Goal: Navigation & Orientation: Find specific page/section

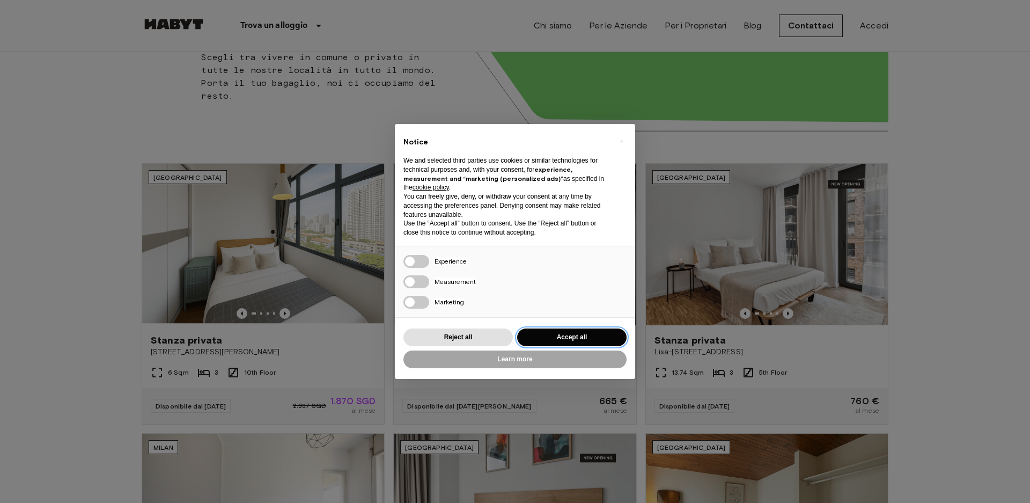
click at [554, 338] on button "Accept all" at bounding box center [571, 337] width 109 height 18
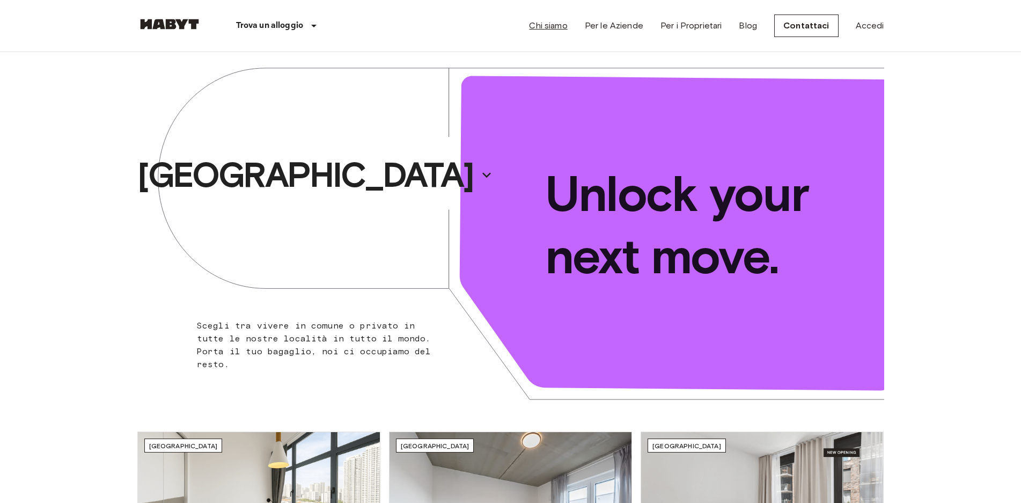
click at [543, 26] on link "Chi siamo" at bounding box center [548, 25] width 38 height 13
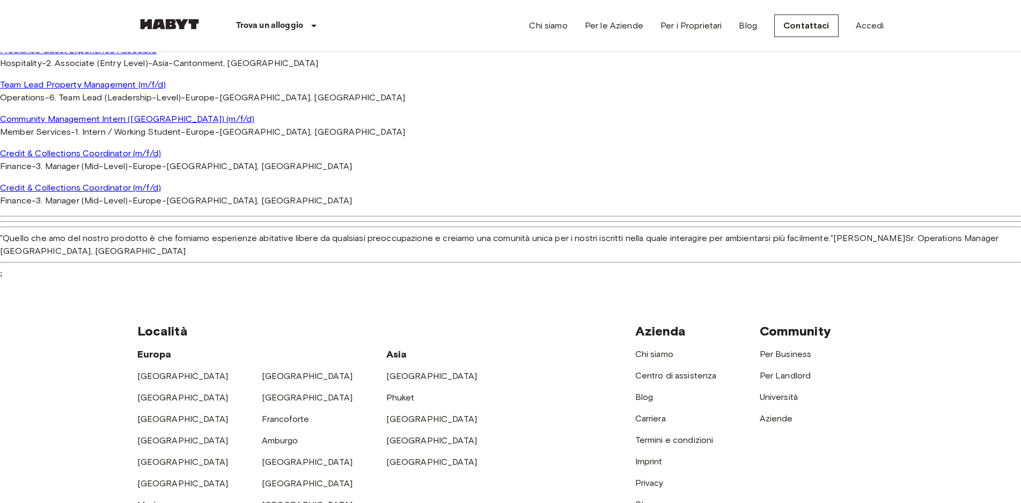
scroll to position [912, 0]
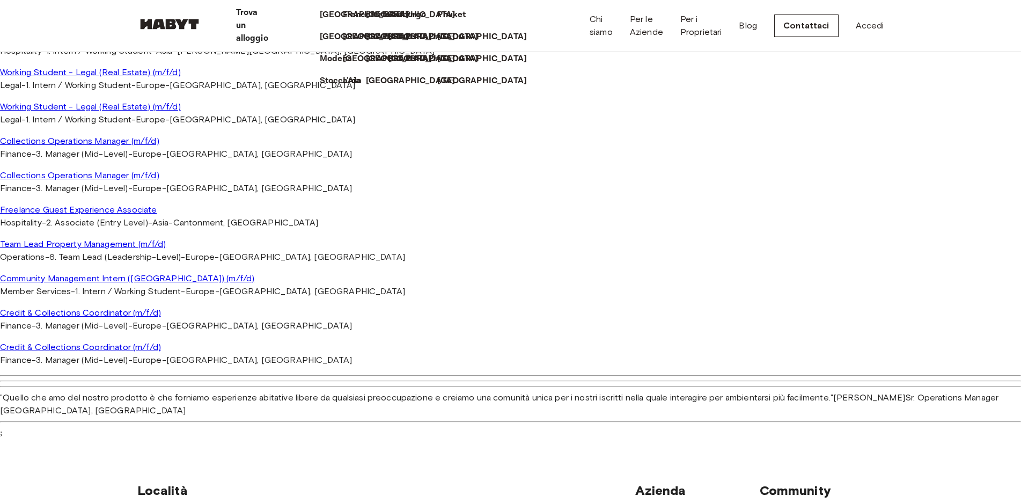
click at [268, 22] on p "Trova un alloggio" at bounding box center [252, 25] width 32 height 39
click at [368, 87] on p "[GEOGRAPHIC_DATA]" at bounding box center [413, 81] width 90 height 13
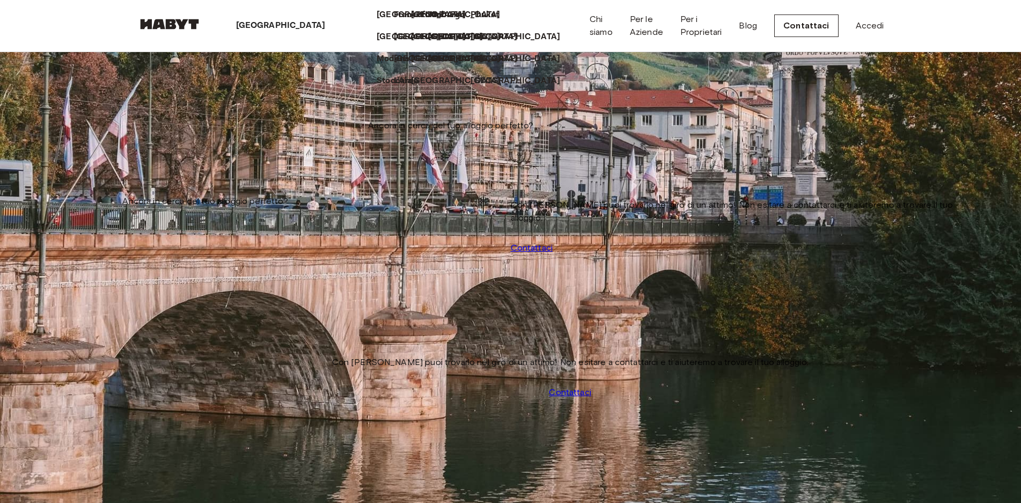
click at [329, 26] on icon at bounding box center [329, 26] width 0 height 0
